Goal: Task Accomplishment & Management: Complete application form

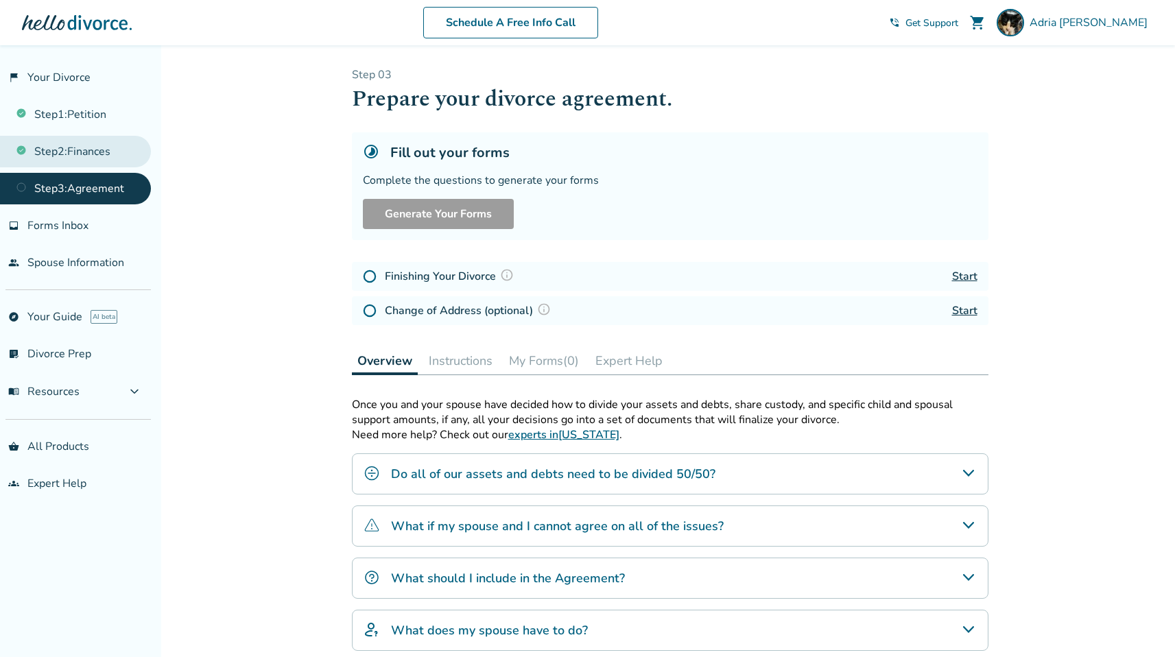
click at [116, 152] on link "Step 2 : Finances" at bounding box center [75, 152] width 151 height 32
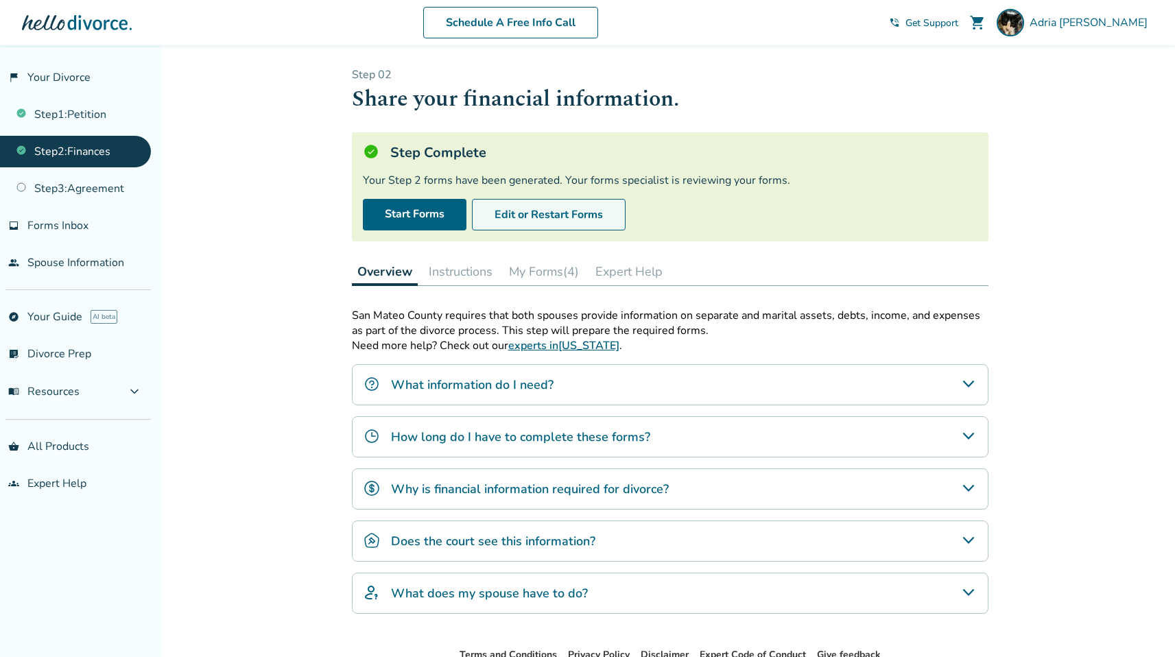
click at [551, 211] on button "Edit or Restart Forms" at bounding box center [549, 215] width 154 height 32
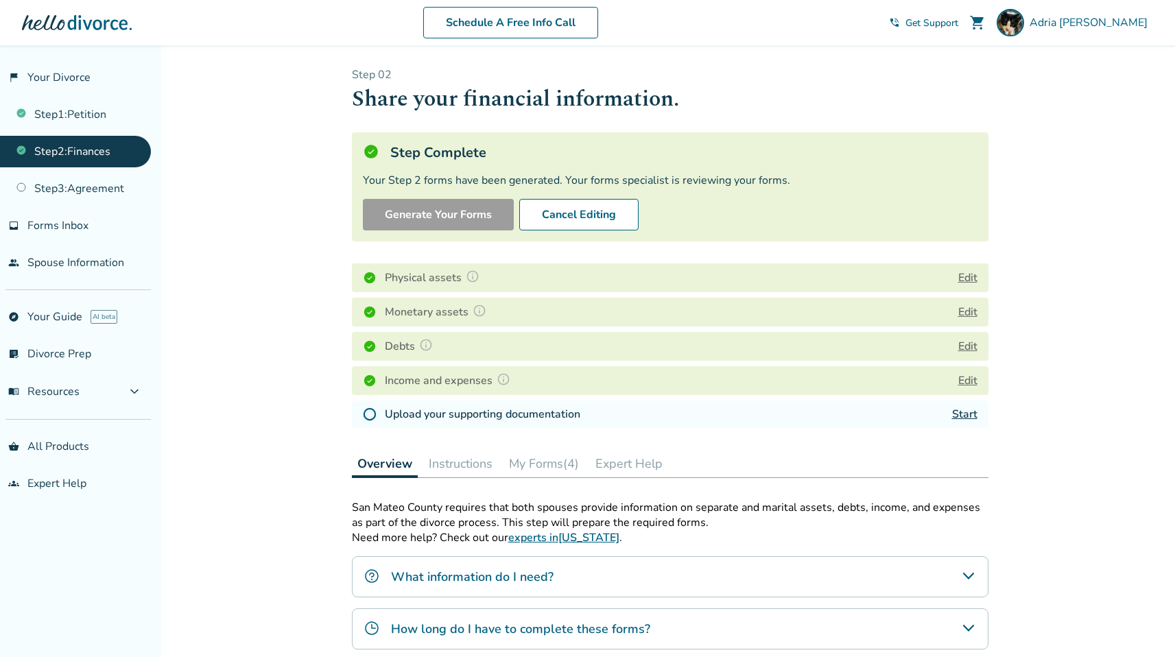
click at [966, 277] on button "Edit" at bounding box center [967, 278] width 19 height 16
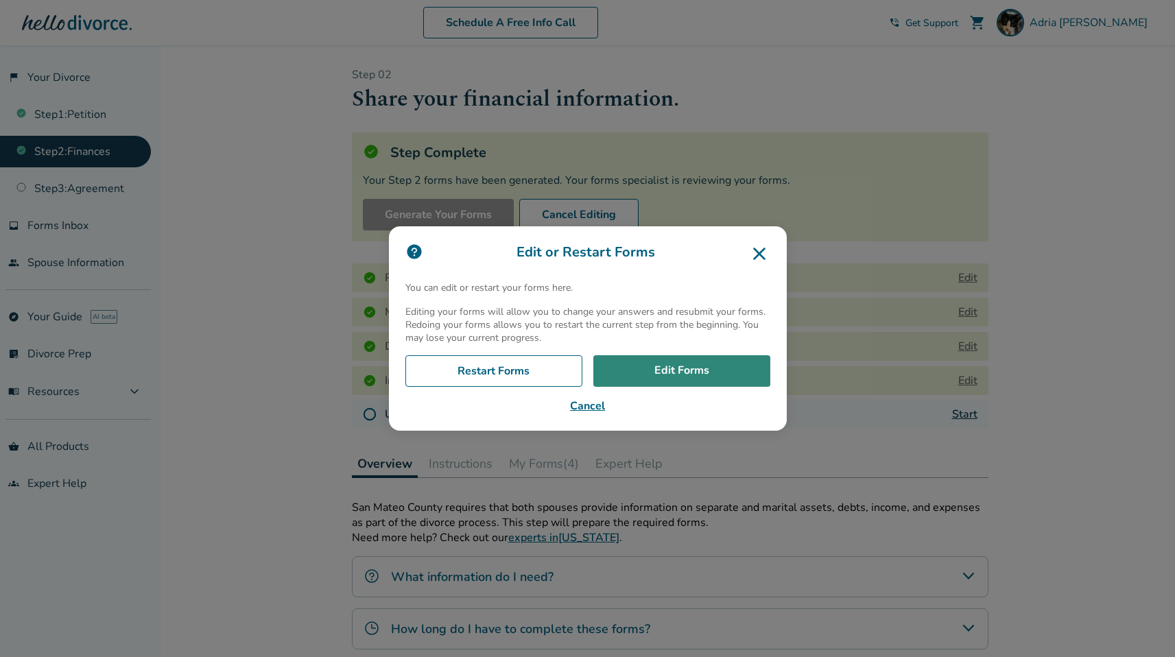
click at [673, 368] on link "Edit Forms" at bounding box center [681, 371] width 177 height 32
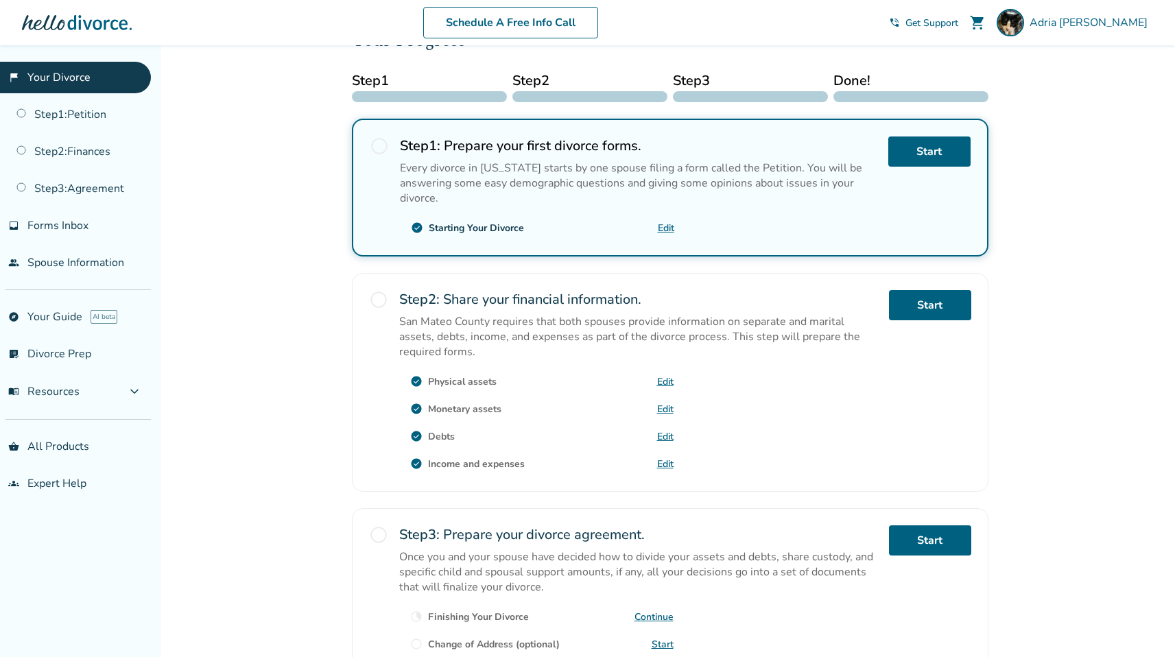
scroll to position [210, 0]
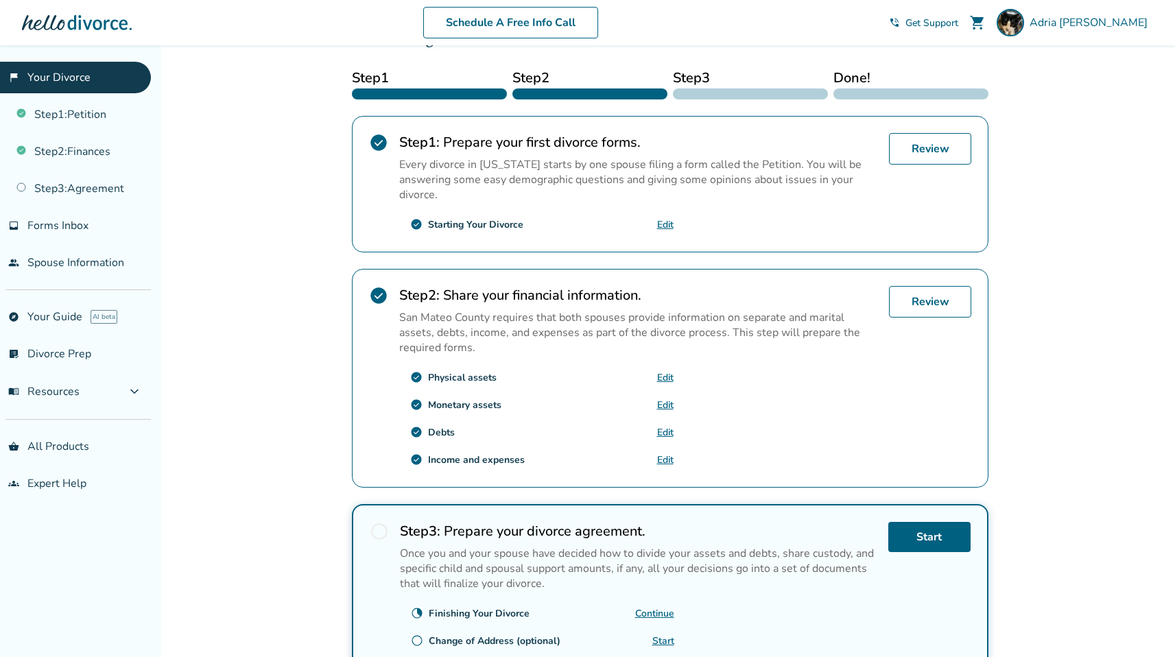
click at [661, 398] on link "Edit" at bounding box center [665, 404] width 16 height 13
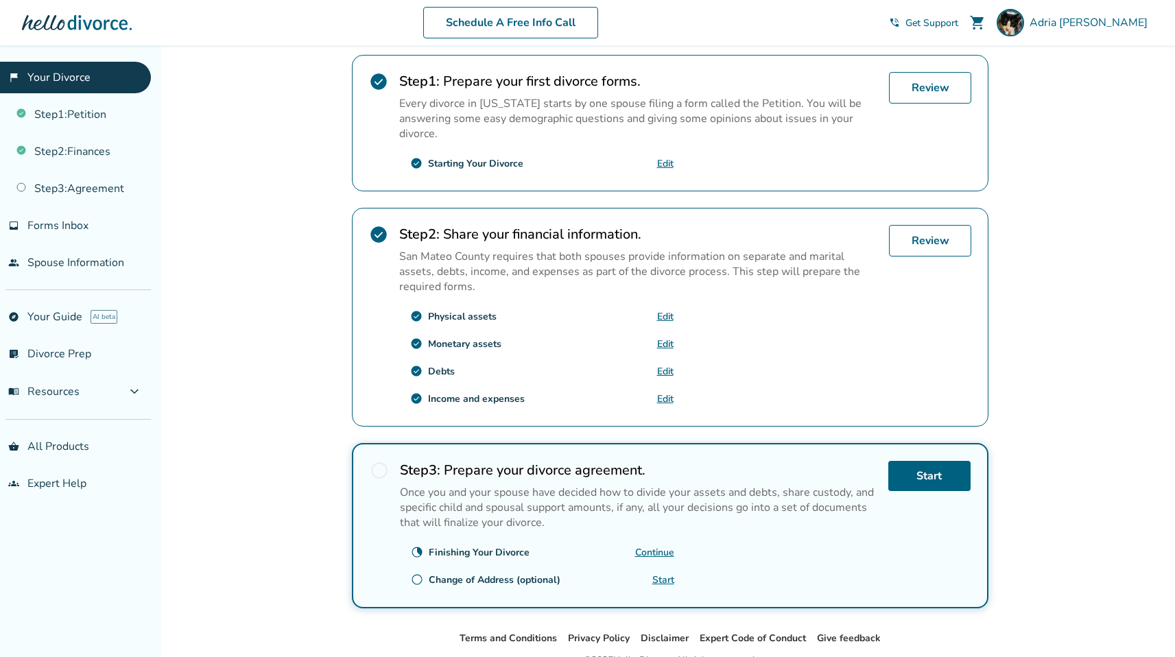
scroll to position [335, 0]
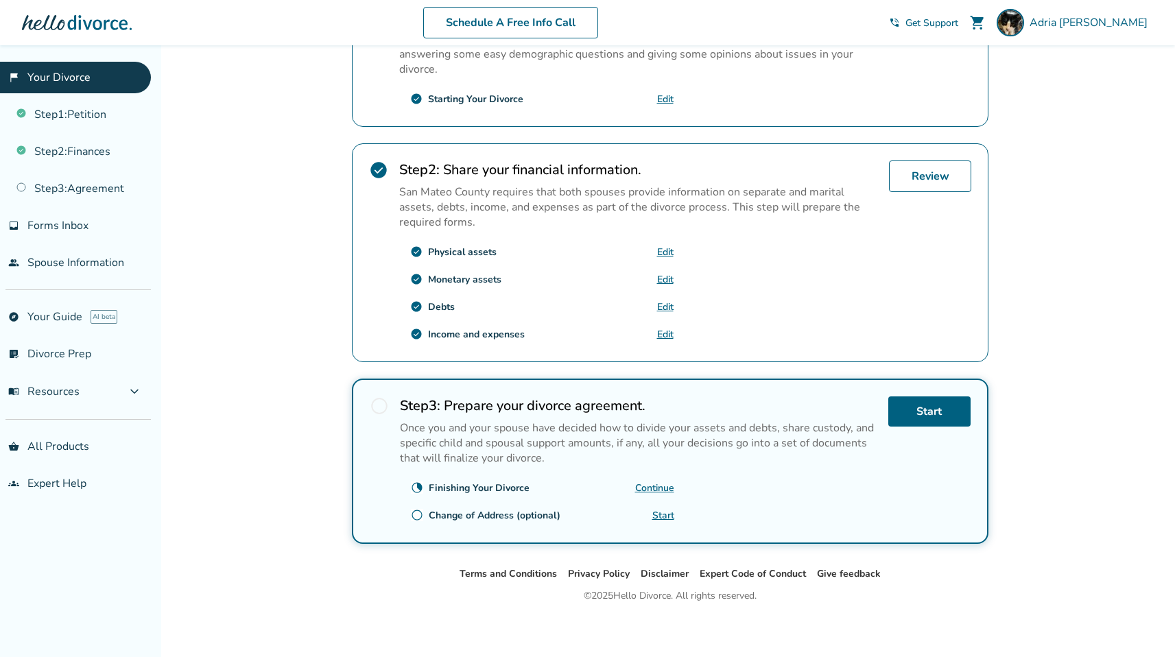
click at [666, 331] on link "Edit" at bounding box center [665, 334] width 16 height 13
click at [51, 221] on span "Forms Inbox" at bounding box center [57, 225] width 61 height 15
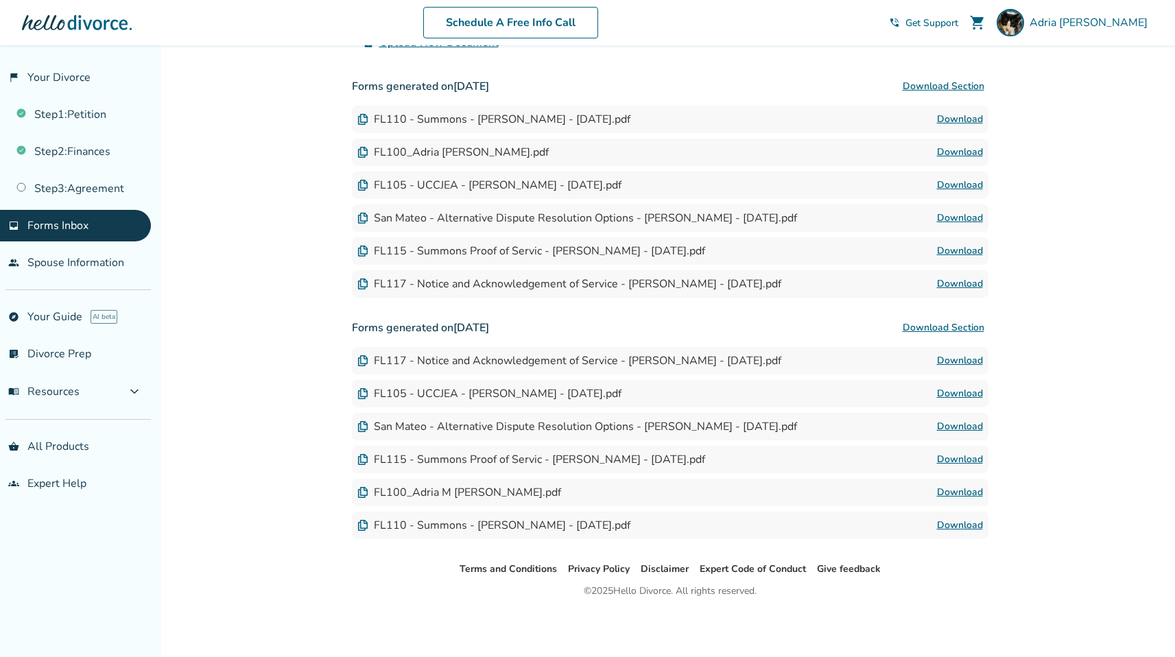
click at [950, 492] on link "Download" at bounding box center [960, 492] width 46 height 16
click at [98, 259] on link "people Spouse Information" at bounding box center [75, 263] width 151 height 32
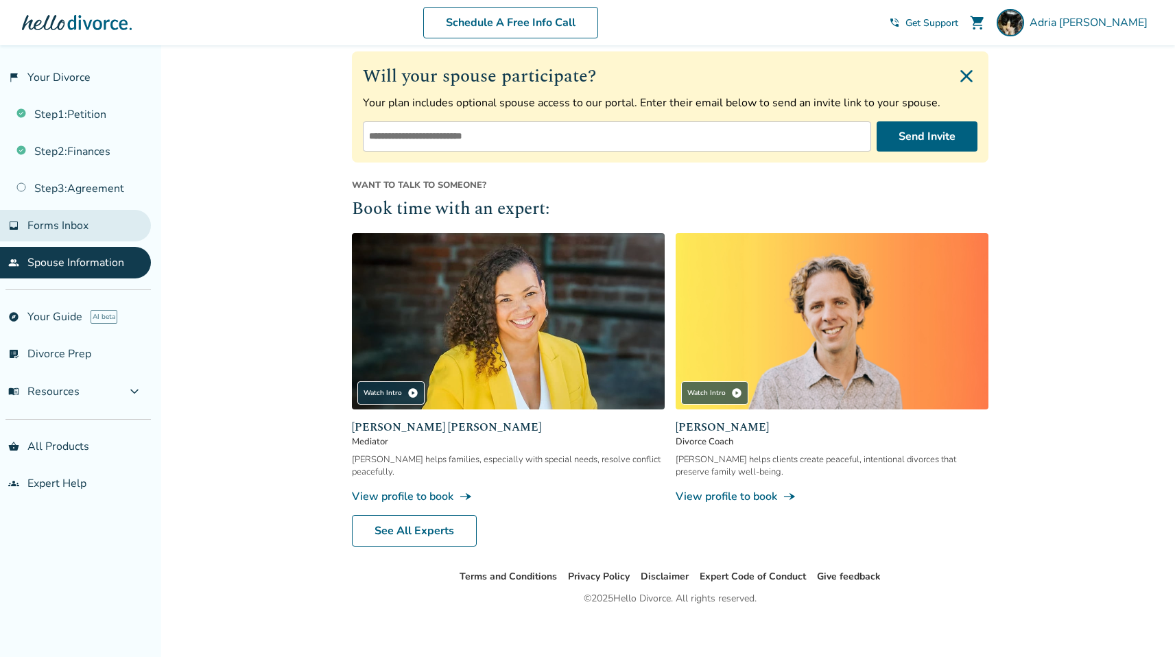
click at [101, 222] on link "inbox Forms Inbox" at bounding box center [75, 226] width 151 height 32
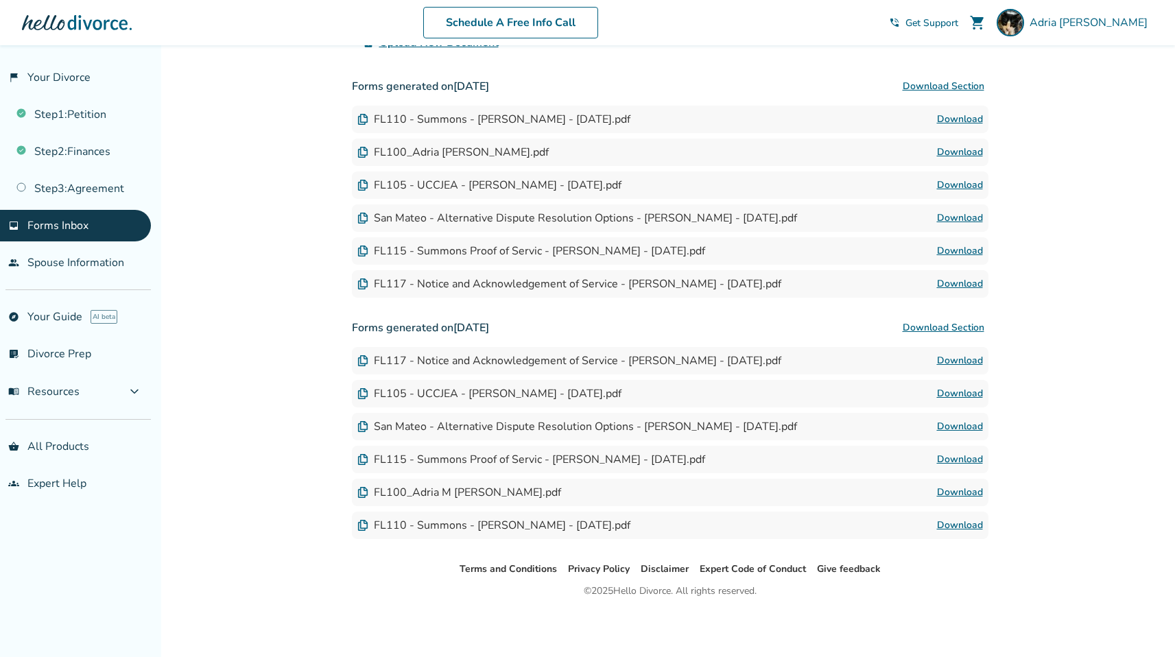
click at [950, 154] on link "Download" at bounding box center [960, 152] width 46 height 16
